Goal: Check status: Check status

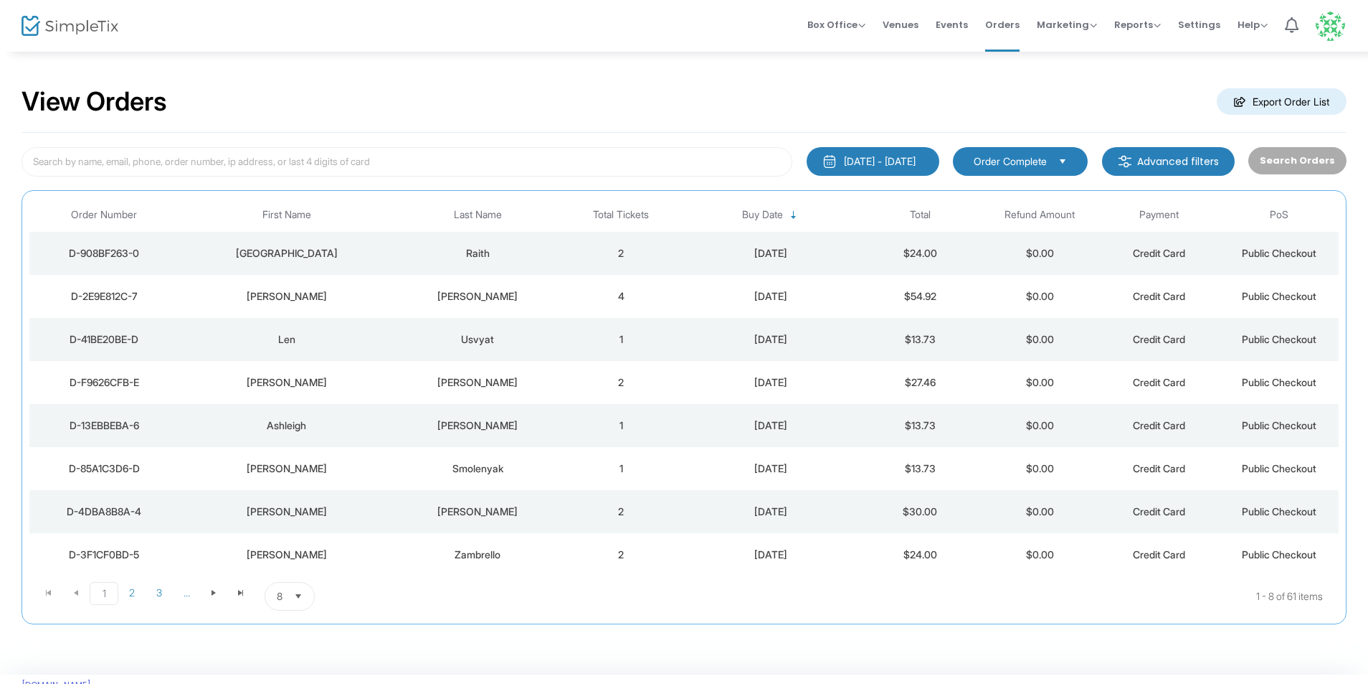
click at [544, 255] on div "Raith" at bounding box center [478, 253] width 160 height 14
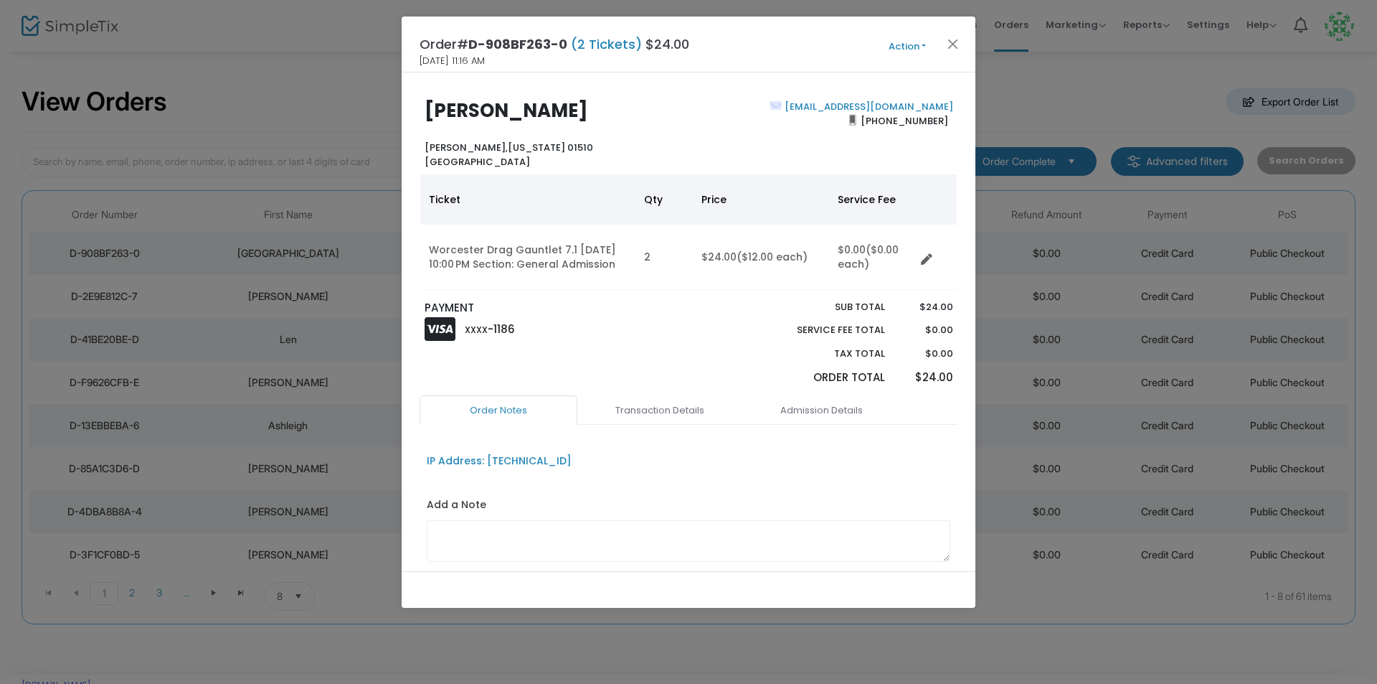
click at [303, 123] on ngb-modal-window "Order# D-908BF263-0 (2 Tickets) $24.00 9/18/2025 11:16 AM Action Mark Admitted …" at bounding box center [688, 342] width 1377 height 684
click at [336, 81] on ngb-modal-window "Order# D-908BF263-0 (2 Tickets) $24.00 9/18/2025 11:16 AM Action Mark Admitted …" at bounding box center [688, 342] width 1377 height 684
click at [959, 45] on button "Close" at bounding box center [953, 43] width 19 height 19
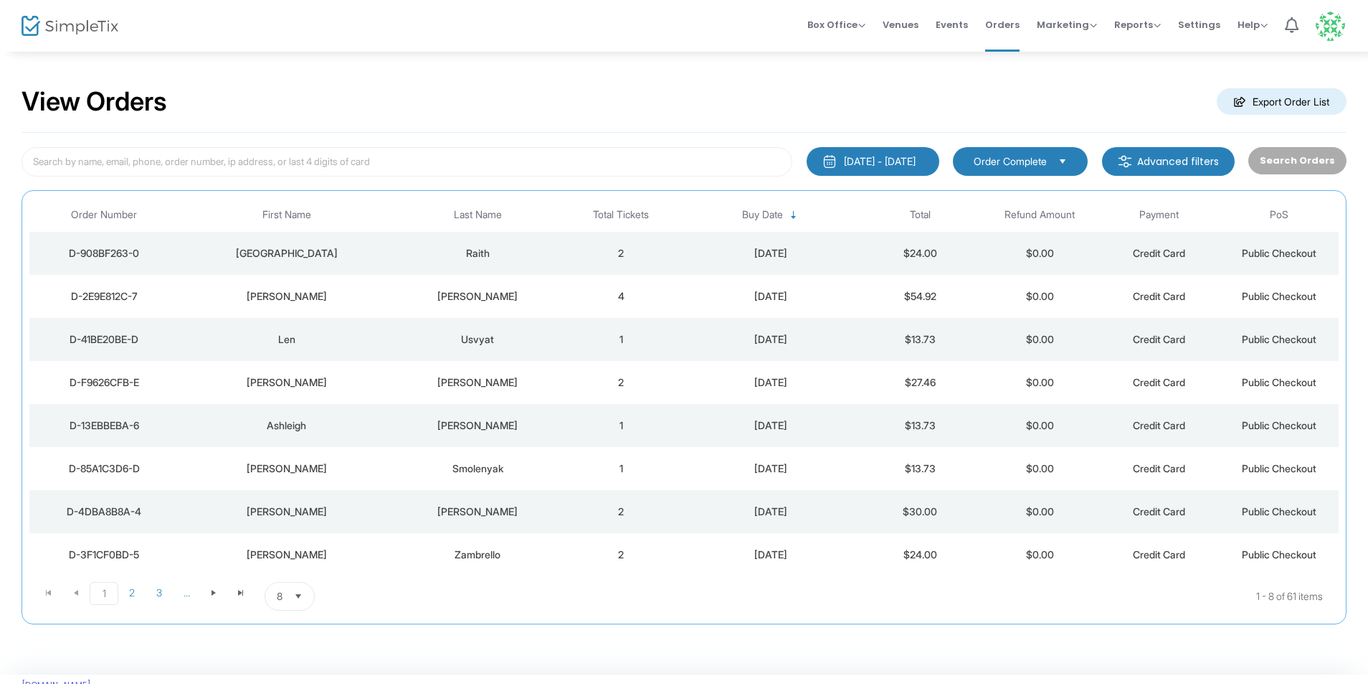
click at [414, 113] on div "View Orders Export Order List" at bounding box center [684, 102] width 1325 height 61
click at [958, 23] on span "Events" at bounding box center [952, 24] width 32 height 37
